Goal: Task Accomplishment & Management: Manage account settings

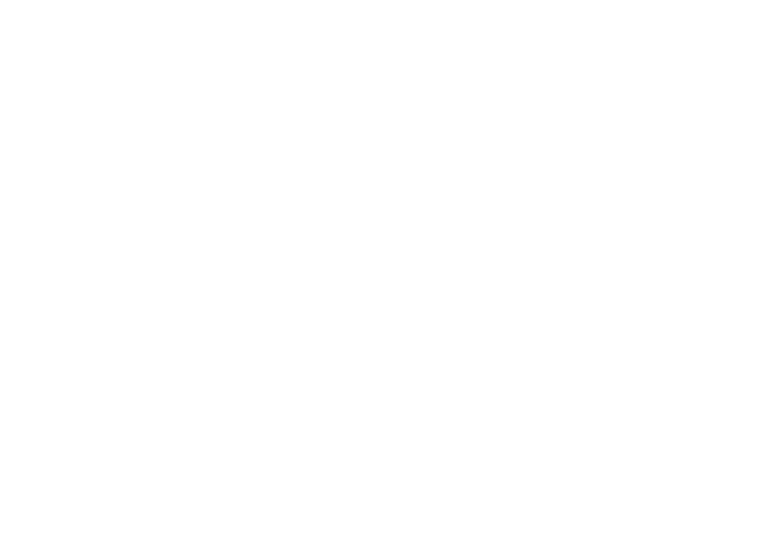
drag, startPoint x: 389, startPoint y: 218, endPoint x: 580, endPoint y: 115, distance: 216.7
click at [389, 0] on html at bounding box center [386, 0] width 772 height 0
click at [602, 0] on html at bounding box center [386, 0] width 772 height 0
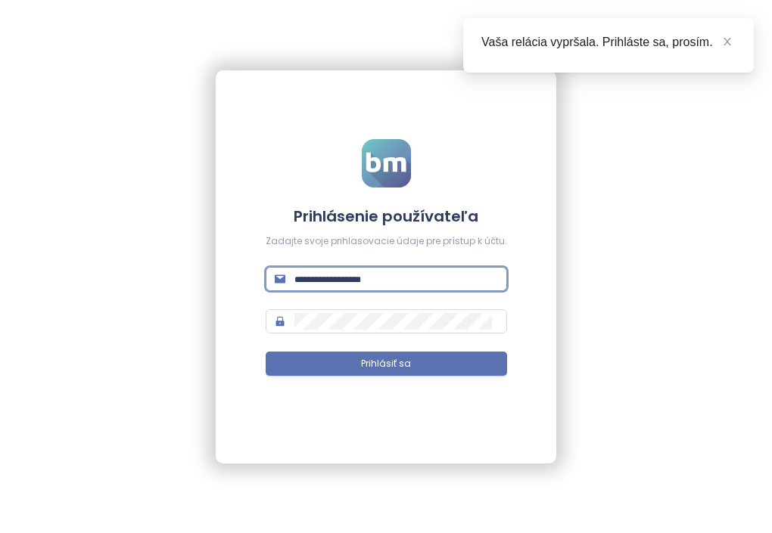
click at [327, 285] on input "text" at bounding box center [396, 279] width 204 height 17
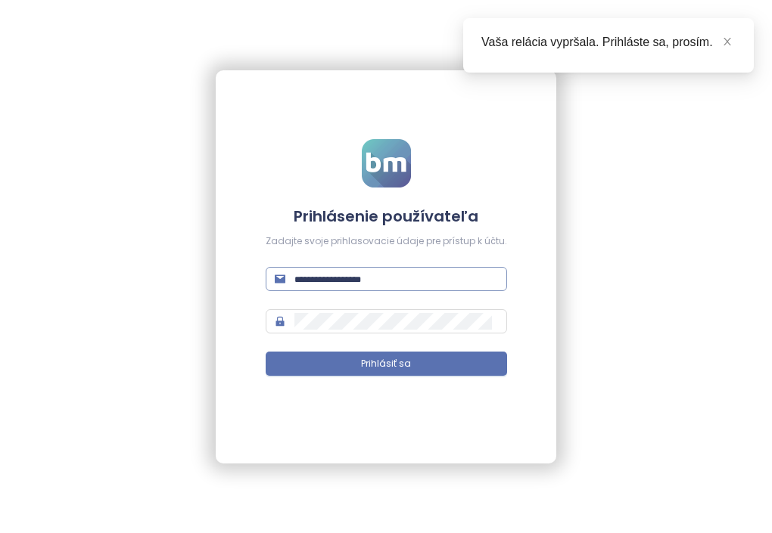
type input "**********"
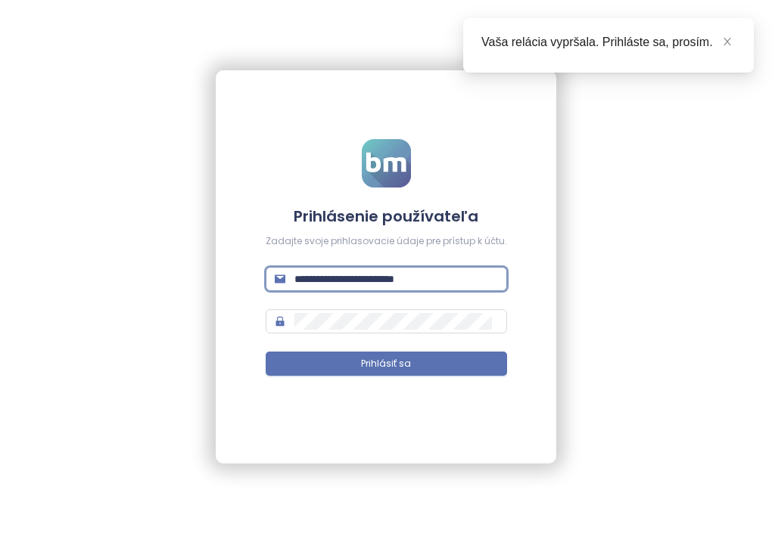
click at [266, 352] on button "Prihlásiť sa" at bounding box center [386, 364] width 241 height 24
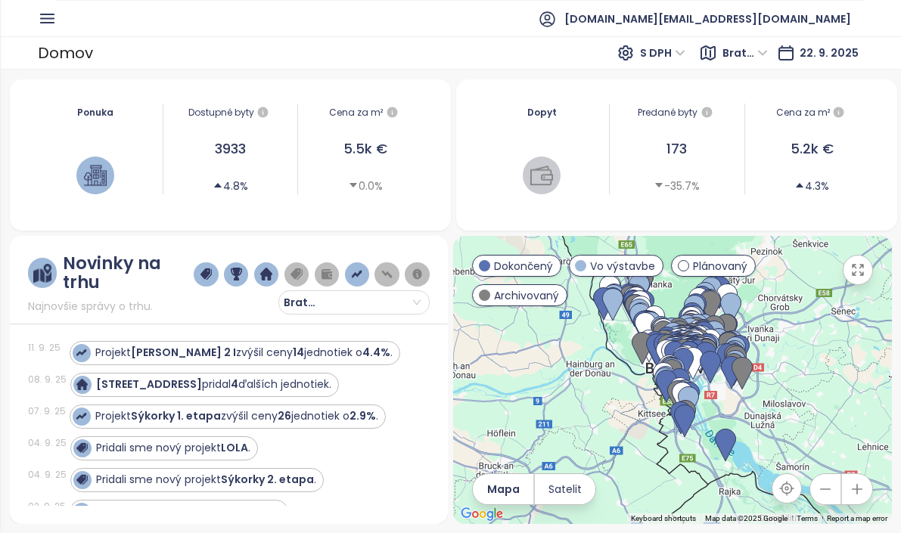
scroll to position [251, 0]
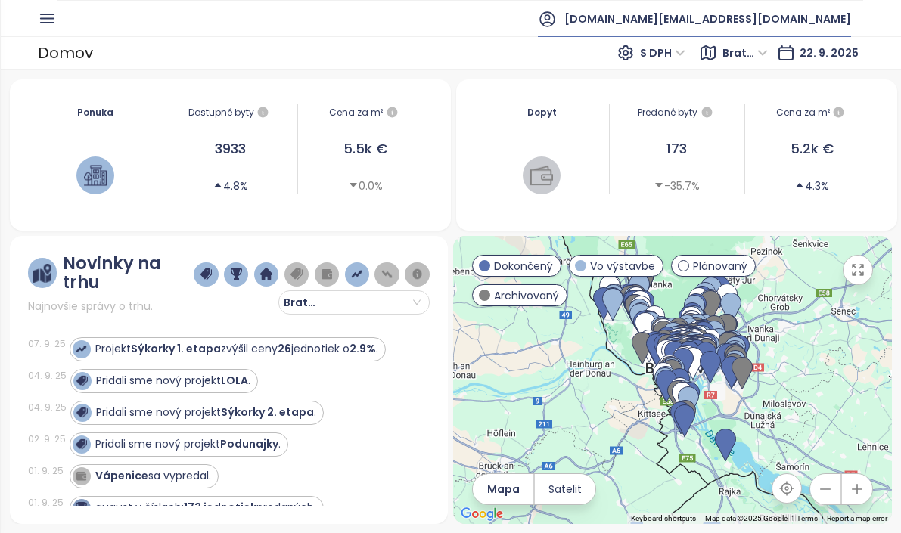
click at [771, 17] on span "[DOMAIN_NAME][EMAIL_ADDRESS][DOMAIN_NAME]" at bounding box center [707, 19] width 287 height 36
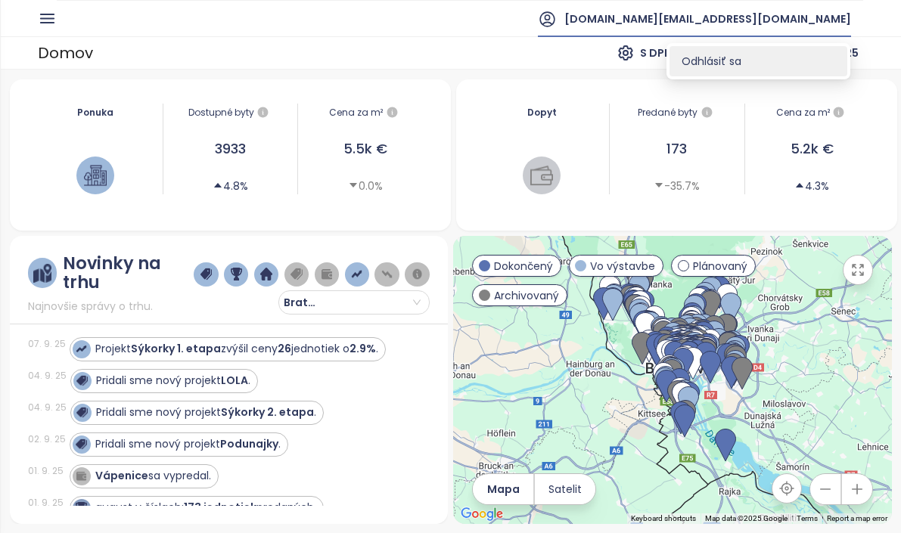
click at [750, 59] on li "Odhlásiť sa" at bounding box center [759, 61] width 178 height 30
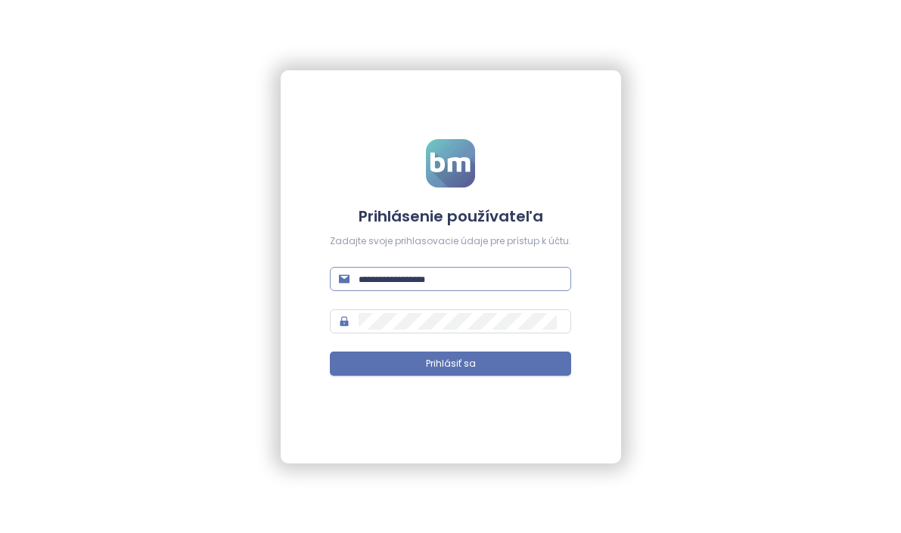
click at [471, 280] on input "text" at bounding box center [461, 279] width 204 height 17
click at [448, 281] on input "text" at bounding box center [461, 279] width 204 height 17
click at [633, 218] on div "Prihlásenie používateľa Zadajte svoje prihlasovacie údaje pre prístup k účtu. P…" at bounding box center [450, 266] width 901 height 533
